Goal: Transaction & Acquisition: Obtain resource

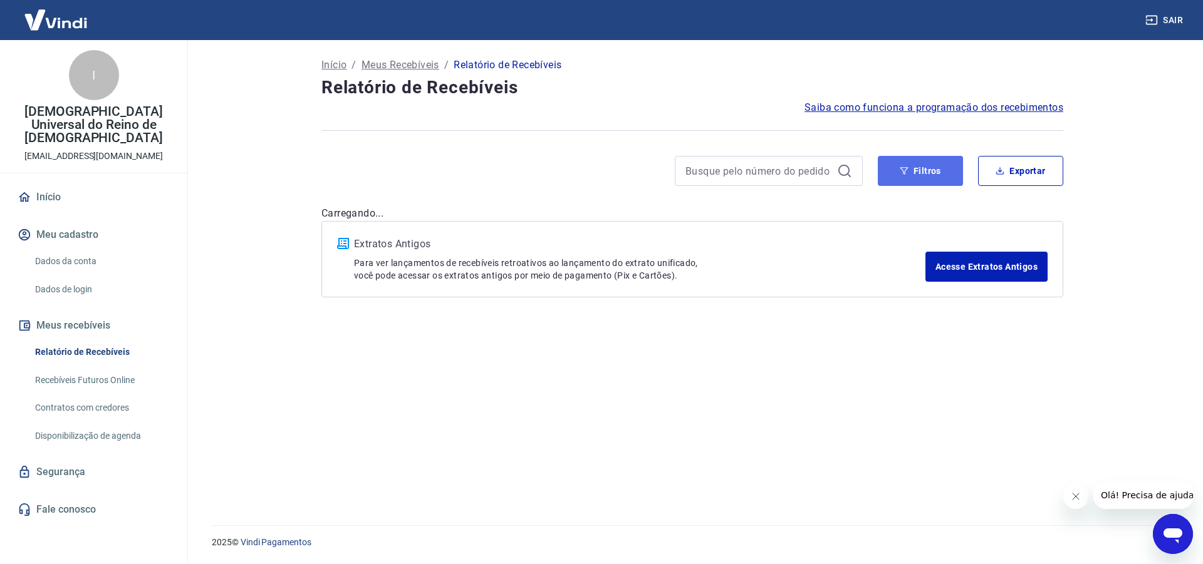
click at [929, 167] on button "Filtros" at bounding box center [920, 171] width 85 height 30
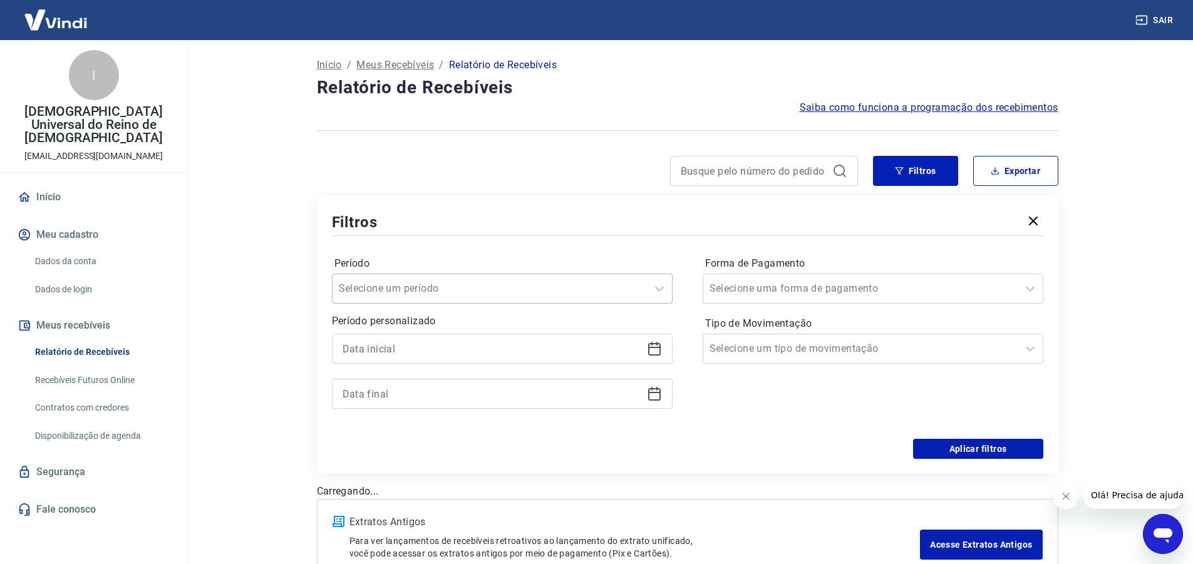
click at [641, 289] on div "Selecione um período" at bounding box center [490, 289] width 314 height 23
click at [489, 255] on div "Período option Limpar Filtro focused, 1 of 7. 7 results available. Use Up and D…" at bounding box center [502, 279] width 341 height 50
click at [658, 342] on icon at bounding box center [654, 348] width 15 height 15
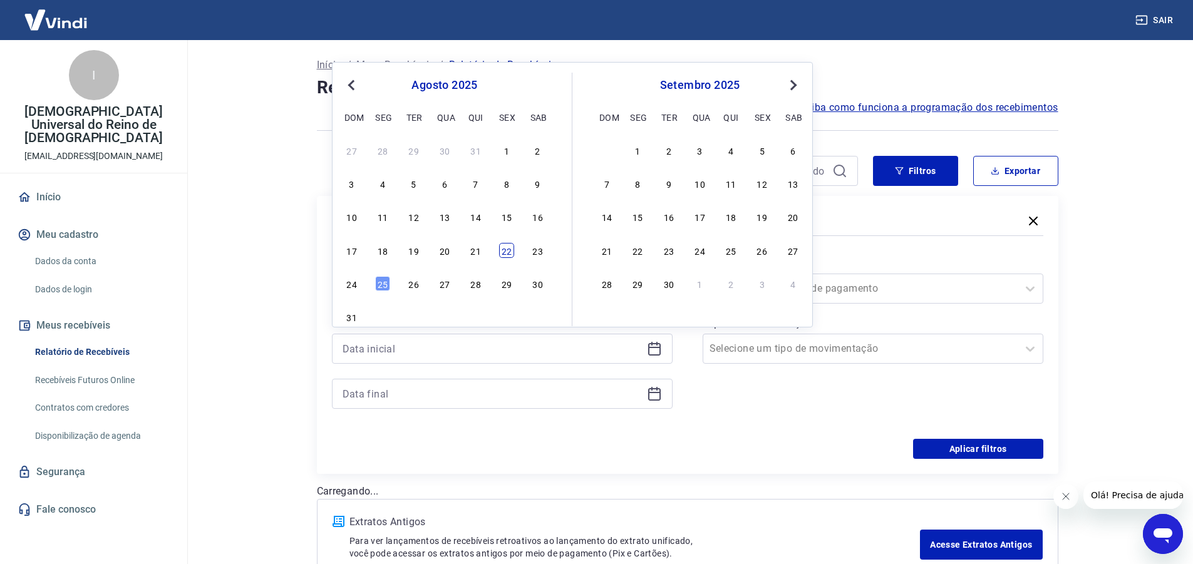
click at [506, 255] on div "22" at bounding box center [506, 250] width 15 height 15
type input "22/08/2025"
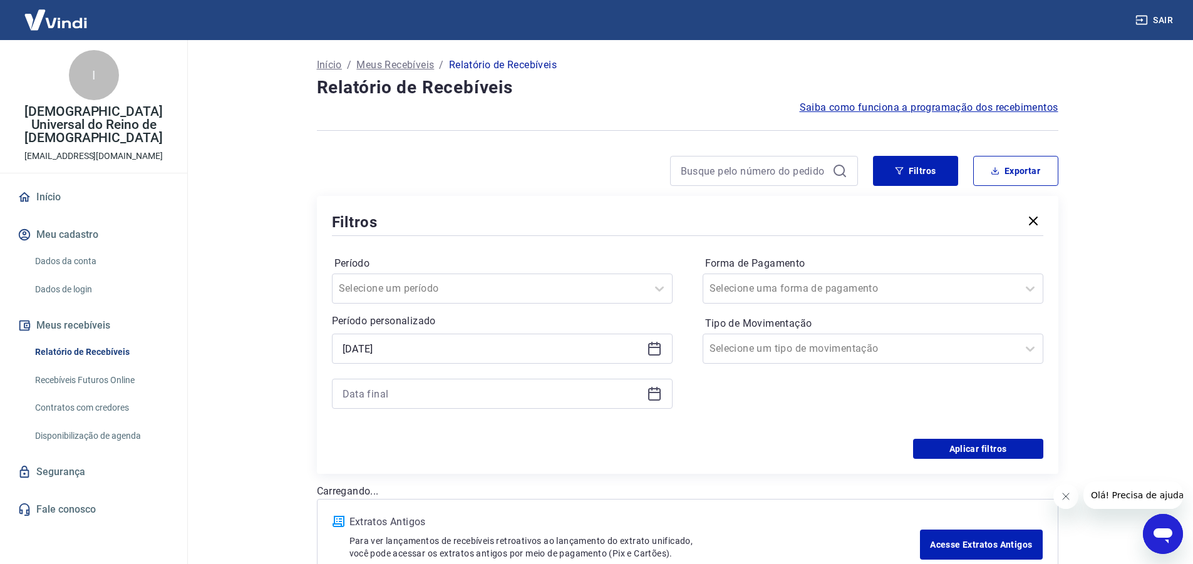
click at [656, 395] on icon at bounding box center [654, 393] width 15 height 15
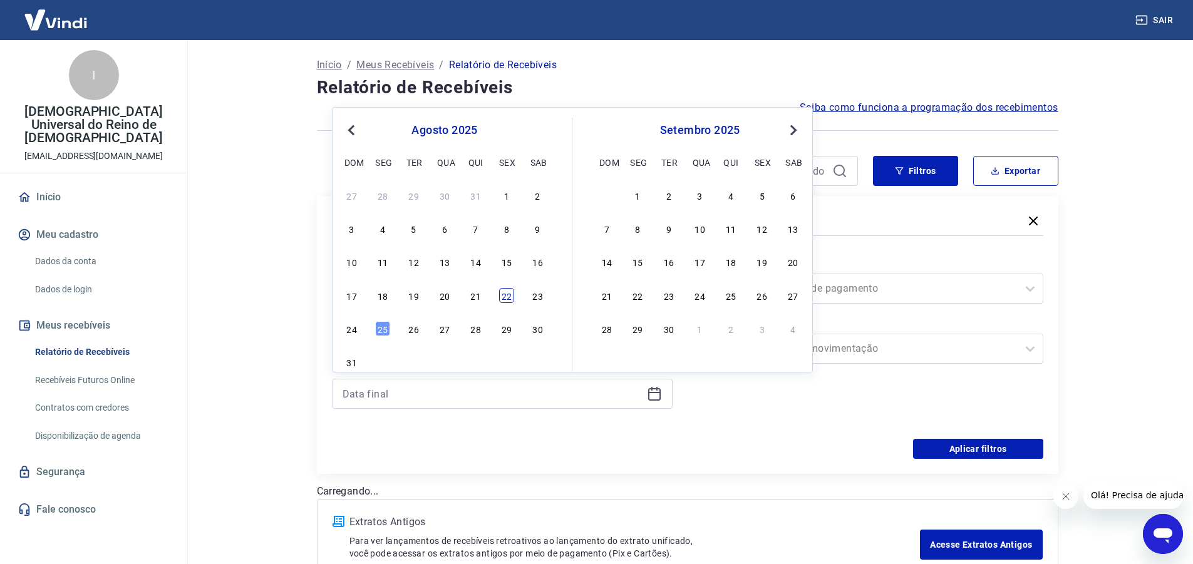
click at [506, 300] on div "22" at bounding box center [506, 295] width 15 height 15
type input "22/08/2025"
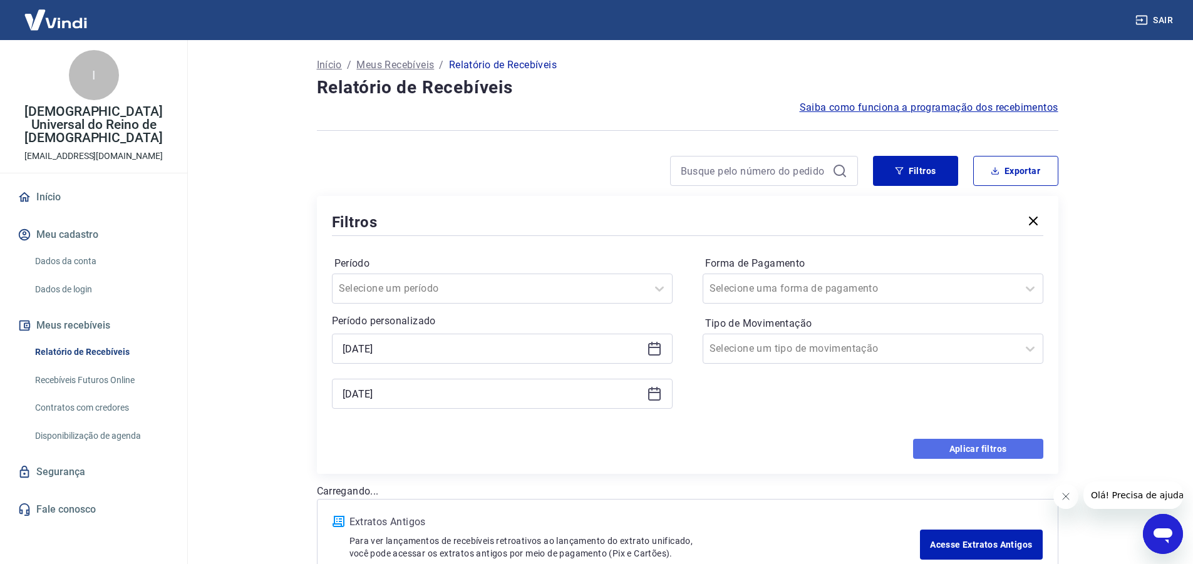
click at [1027, 447] on button "Aplicar filtros" at bounding box center [978, 449] width 130 height 20
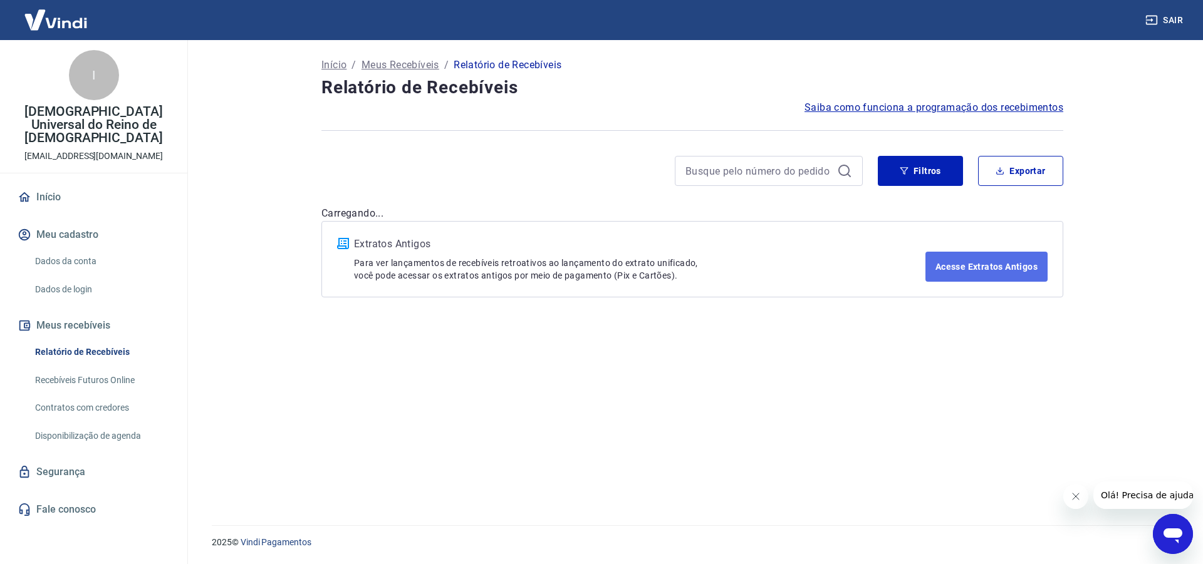
click at [1008, 267] on link "Acesse Extratos Antigos" at bounding box center [986, 267] width 122 height 30
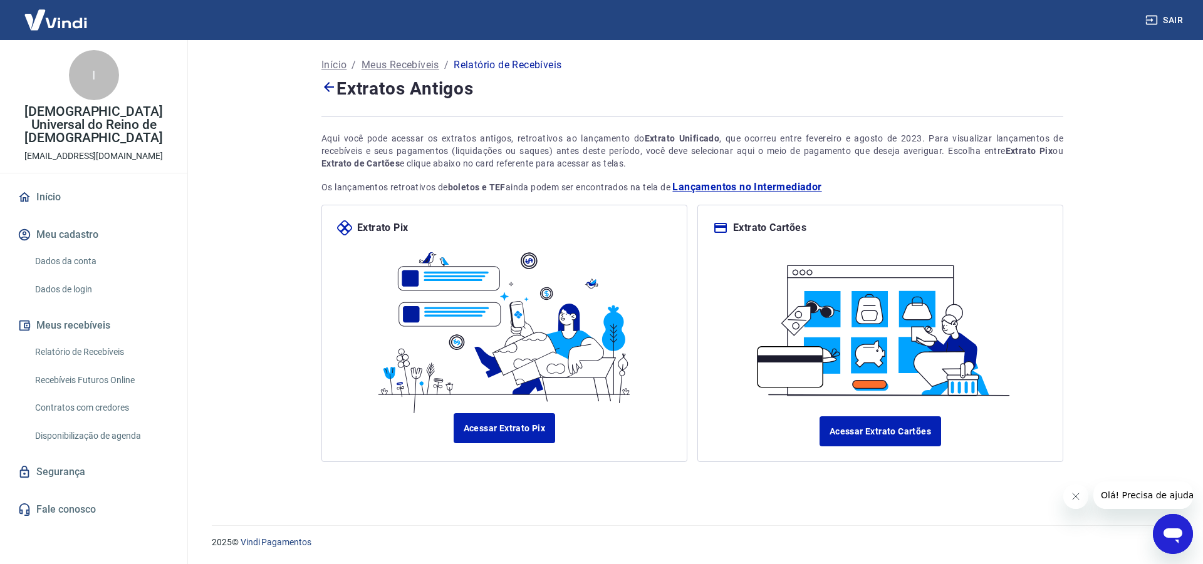
click at [327, 90] on icon at bounding box center [329, 87] width 10 height 10
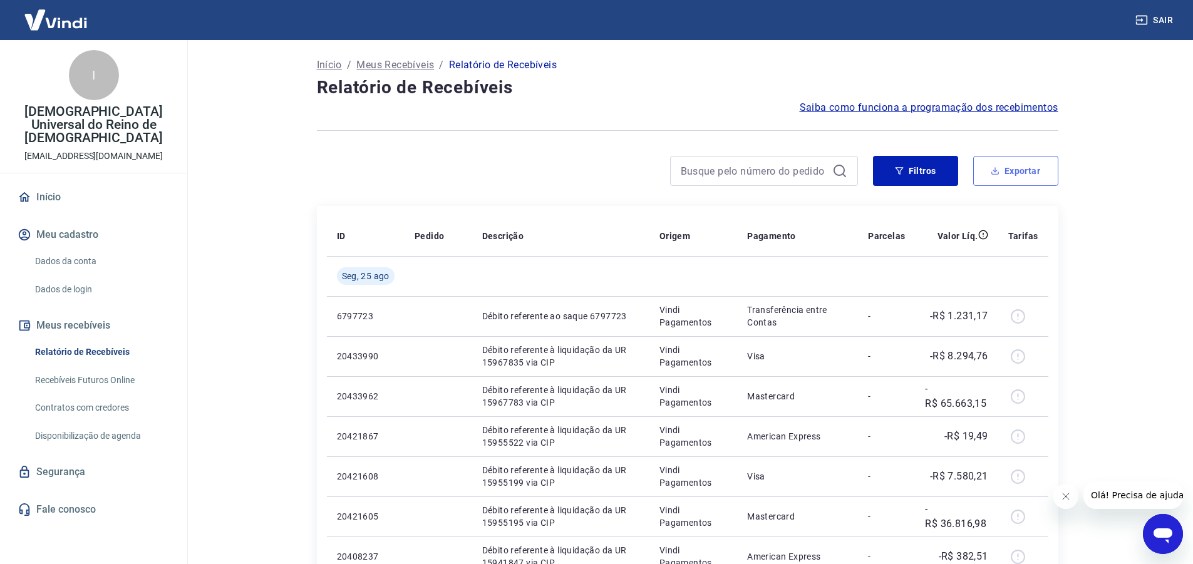
click at [1007, 174] on button "Exportar" at bounding box center [1015, 171] width 85 height 30
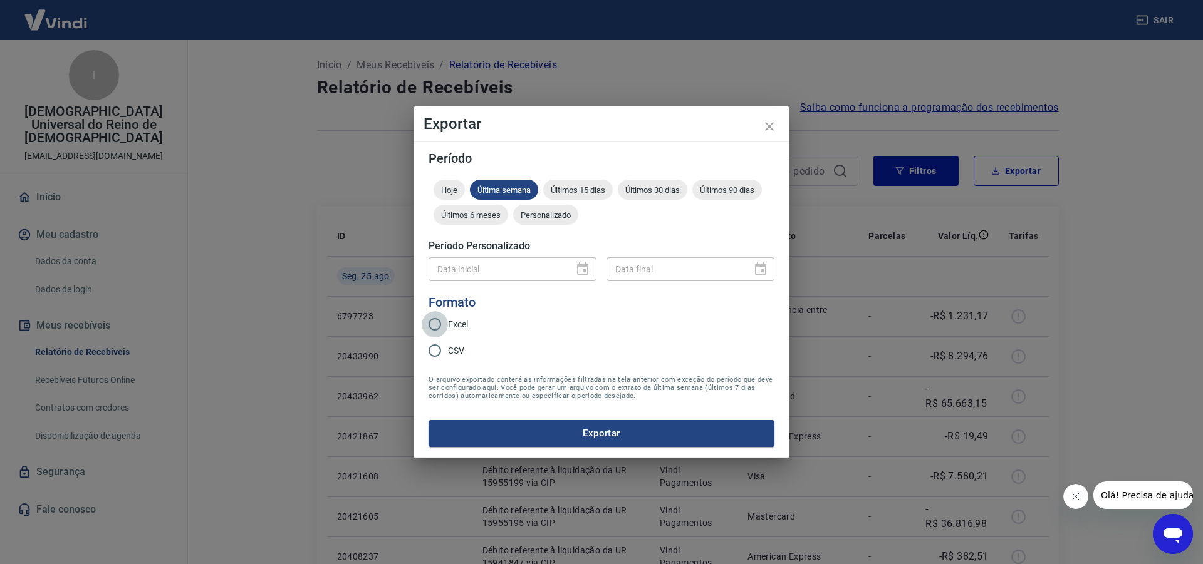
click at [432, 324] on input "Excel" at bounding box center [435, 324] width 26 height 26
radio input "true"
click at [577, 269] on div at bounding box center [579, 269] width 18 height 0
click at [763, 122] on icon "close" at bounding box center [769, 126] width 15 height 15
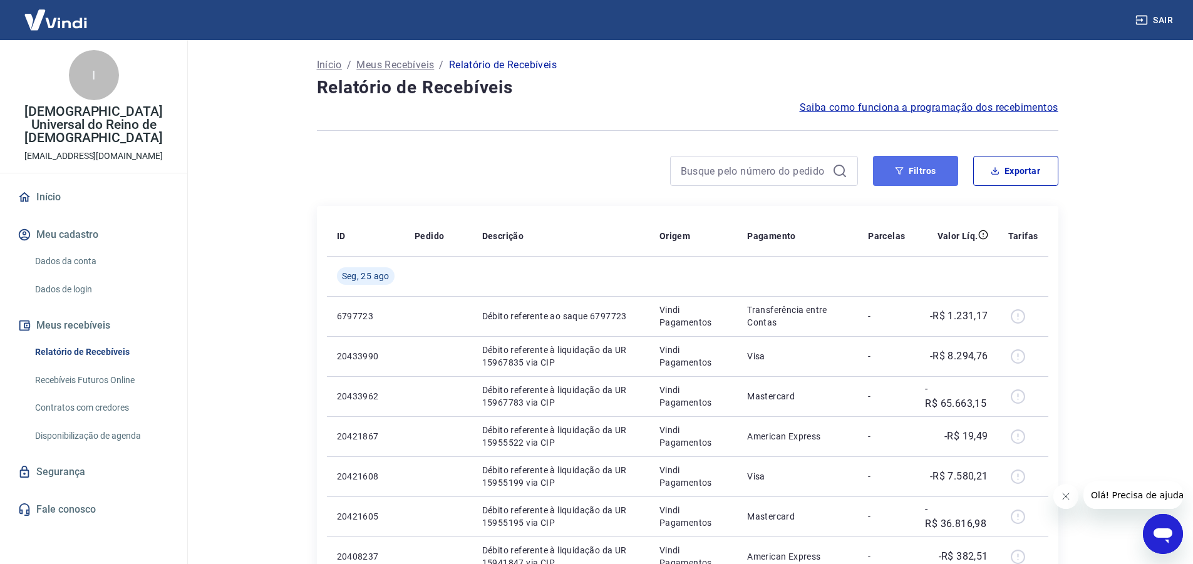
click at [898, 170] on icon "button" at bounding box center [899, 171] width 8 height 8
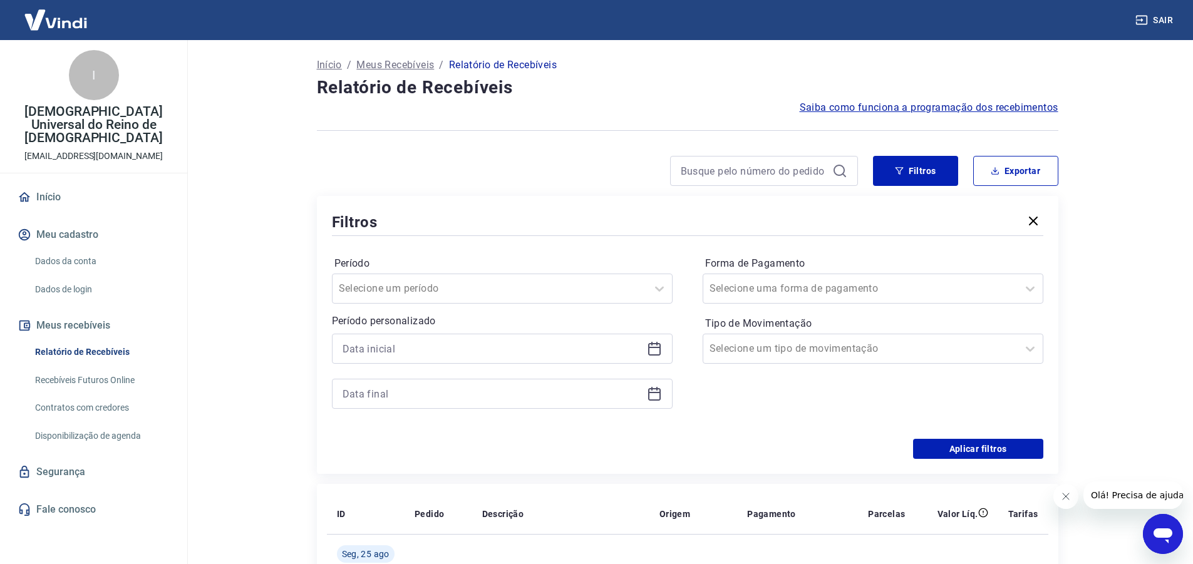
click at [646, 351] on div at bounding box center [502, 349] width 341 height 30
click at [655, 345] on icon at bounding box center [654, 348] width 15 height 15
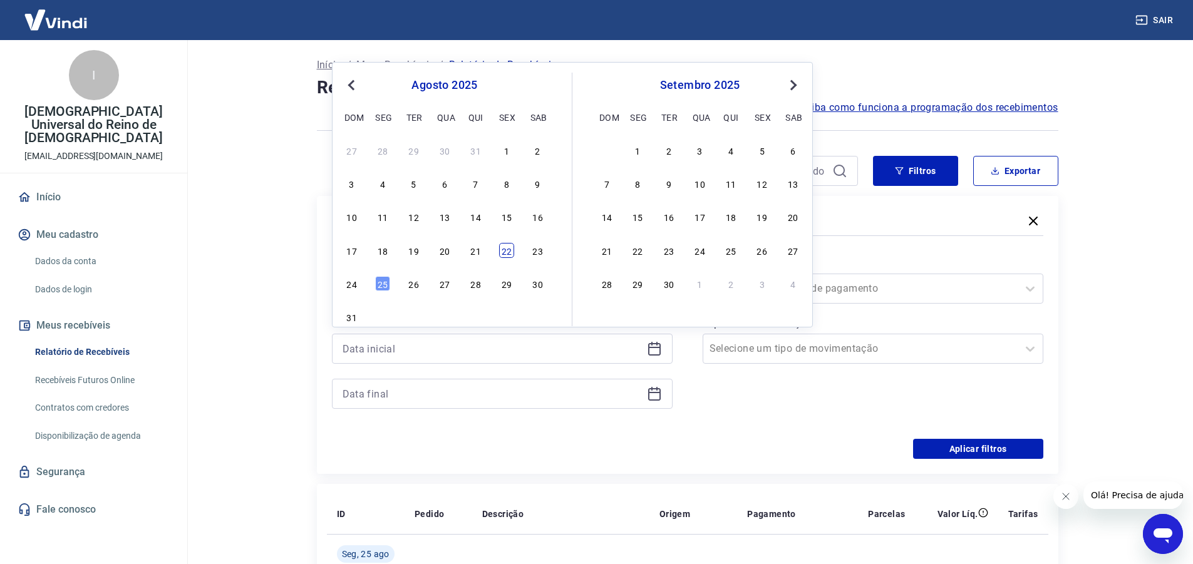
click at [509, 252] on div "22" at bounding box center [506, 250] width 15 height 15
type input "22/08/2025"
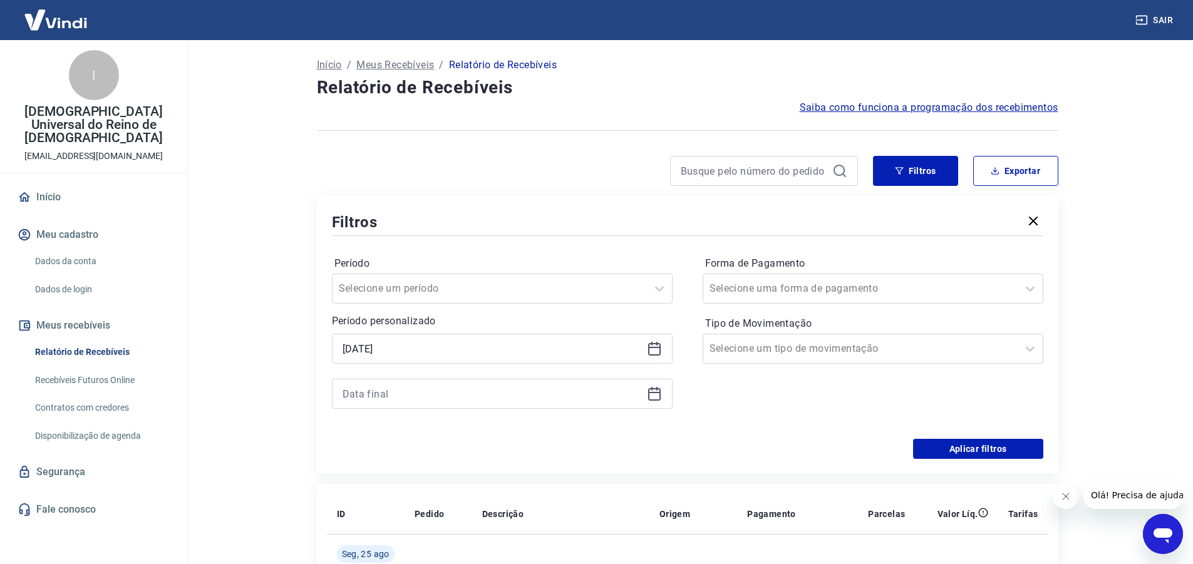
click at [657, 397] on icon at bounding box center [654, 393] width 15 height 15
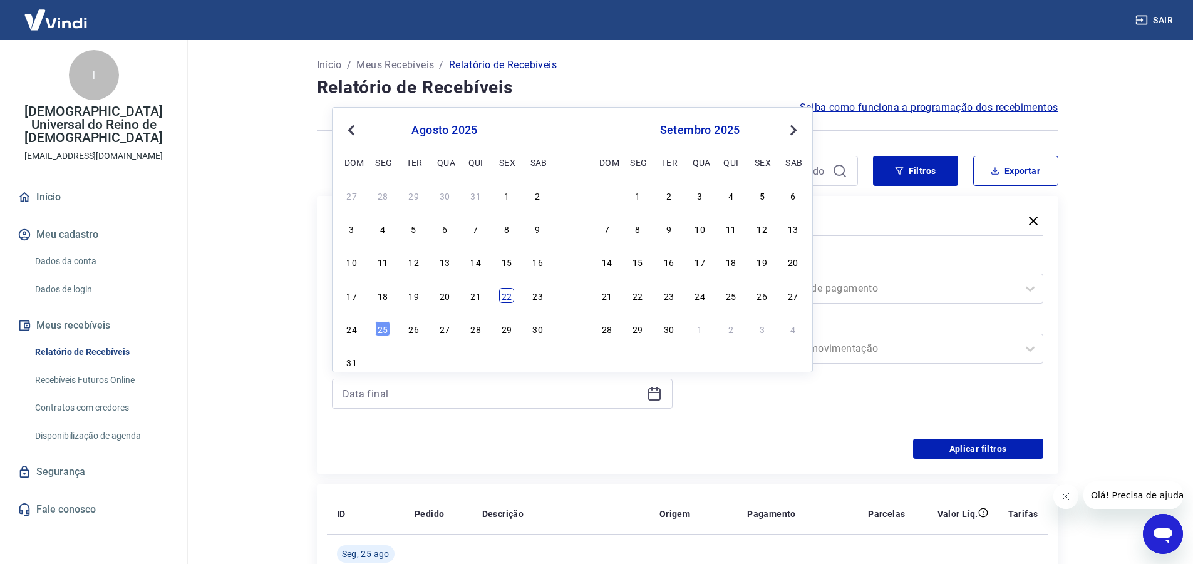
click at [514, 298] on div "22" at bounding box center [506, 295] width 15 height 15
type input "22/08/2025"
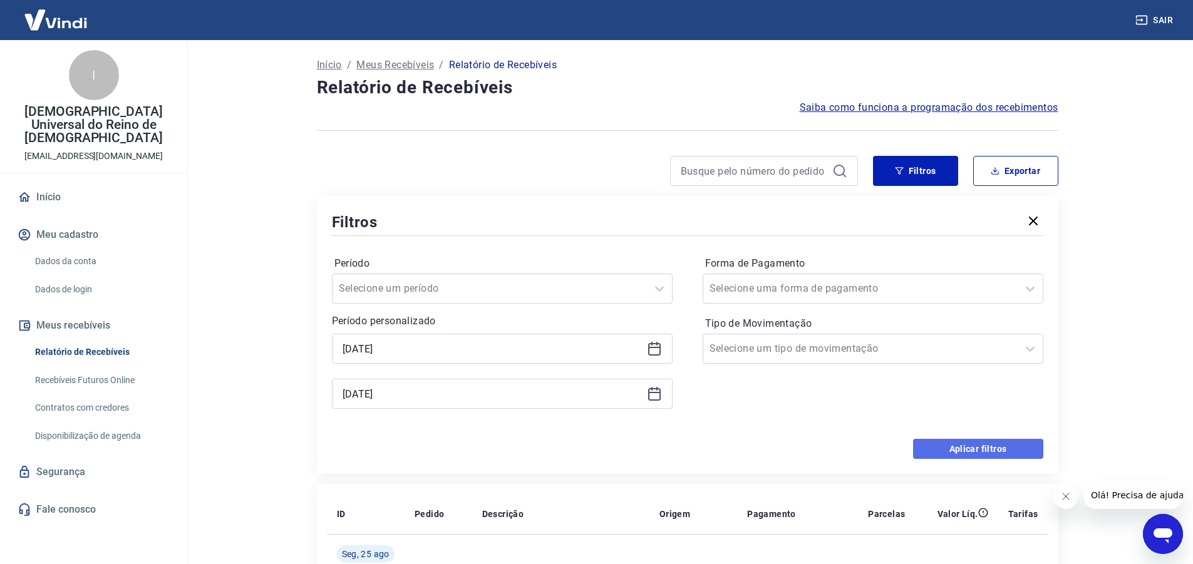
click at [957, 445] on button "Aplicar filtros" at bounding box center [978, 449] width 130 height 20
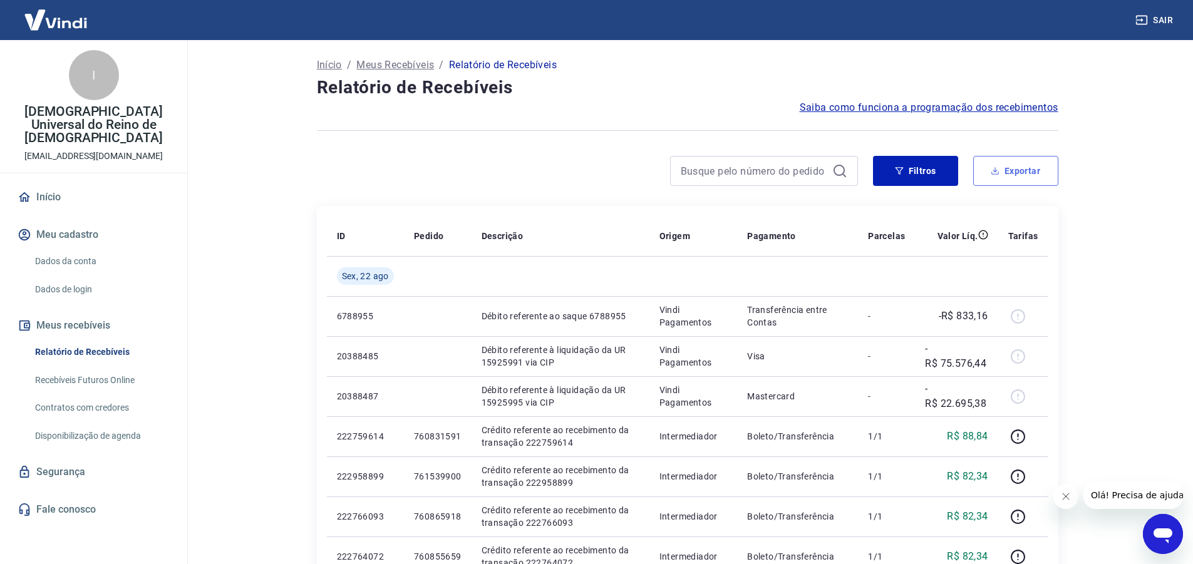
click at [1029, 167] on button "Exportar" at bounding box center [1015, 171] width 85 height 30
type input "22/08/2025"
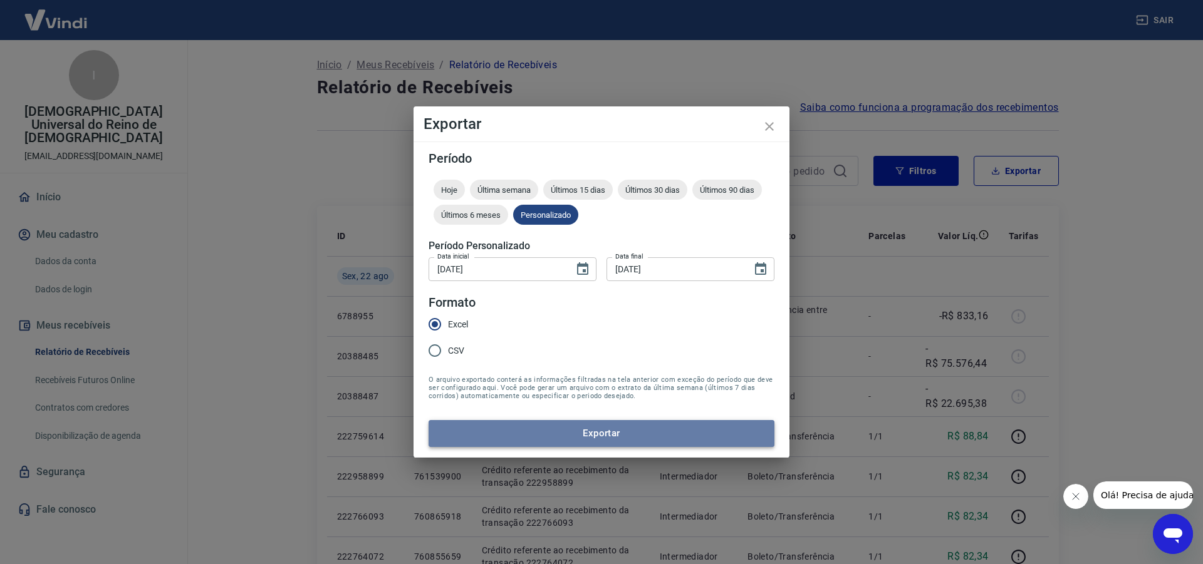
click at [605, 438] on button "Exportar" at bounding box center [601, 433] width 346 height 26
